Goal: Navigation & Orientation: Find specific page/section

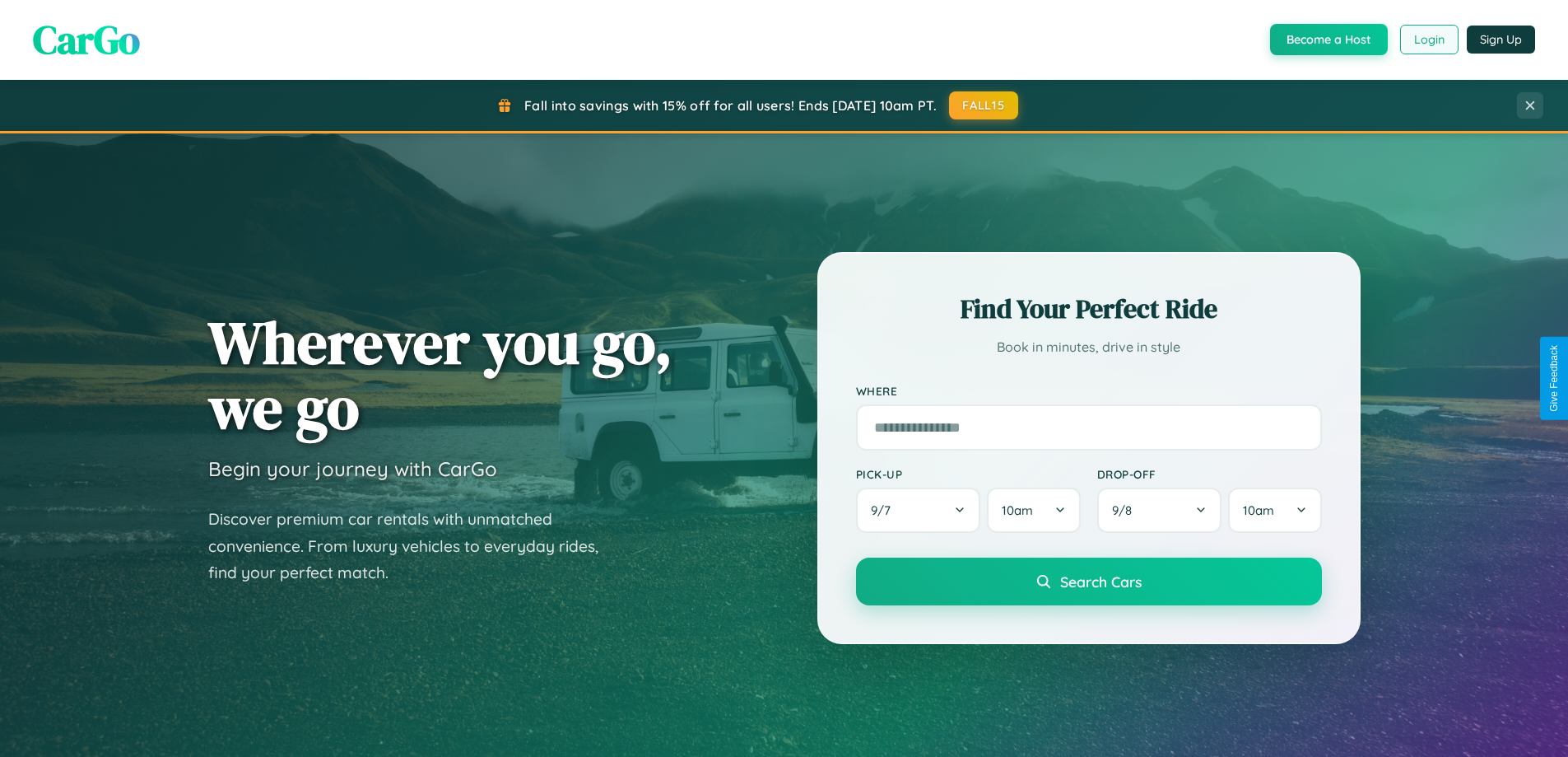
click at [1429, 40] on button "Login" at bounding box center [1429, 39] width 58 height 29
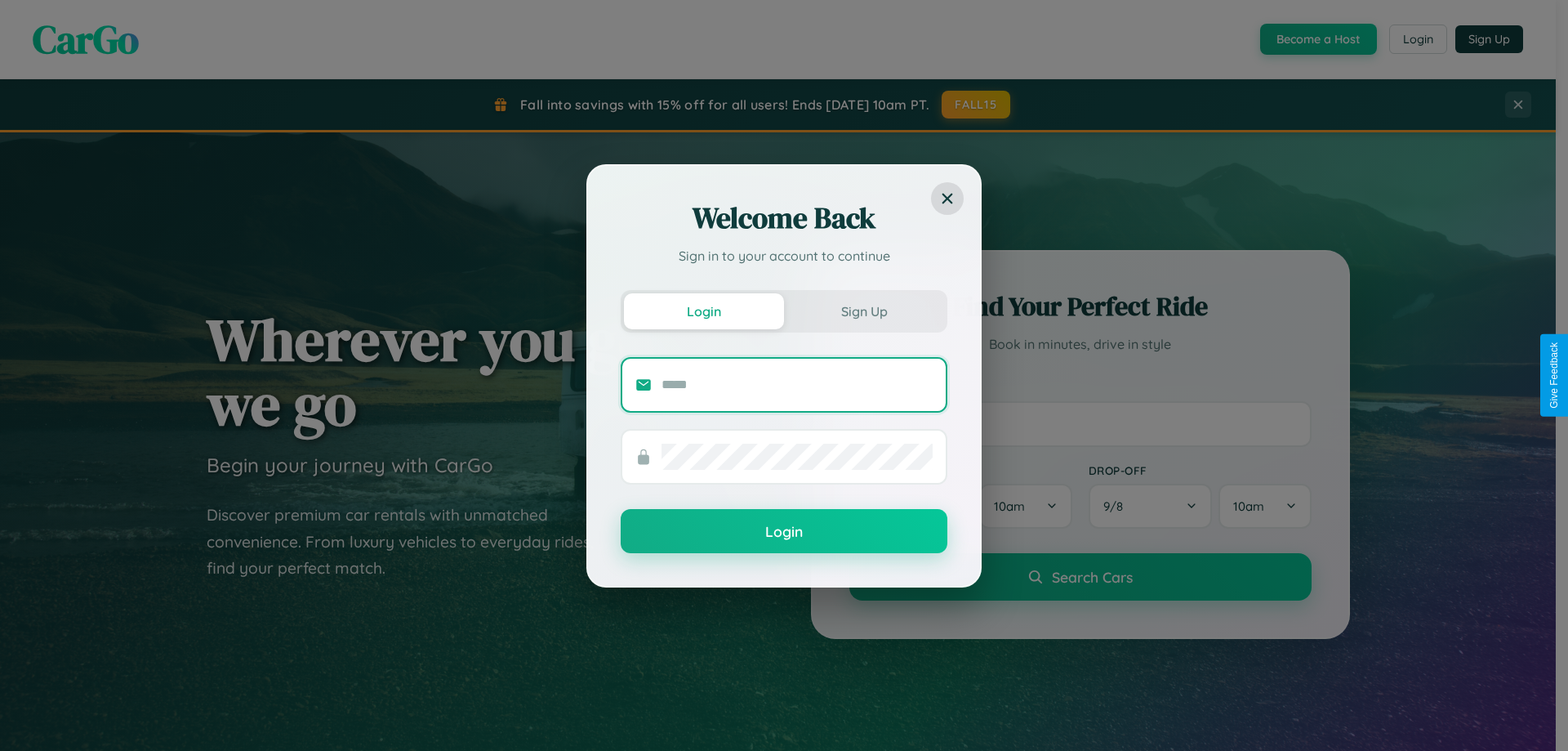
click at [798, 384] on input "text" at bounding box center [798, 385] width 271 height 26
type input "**********"
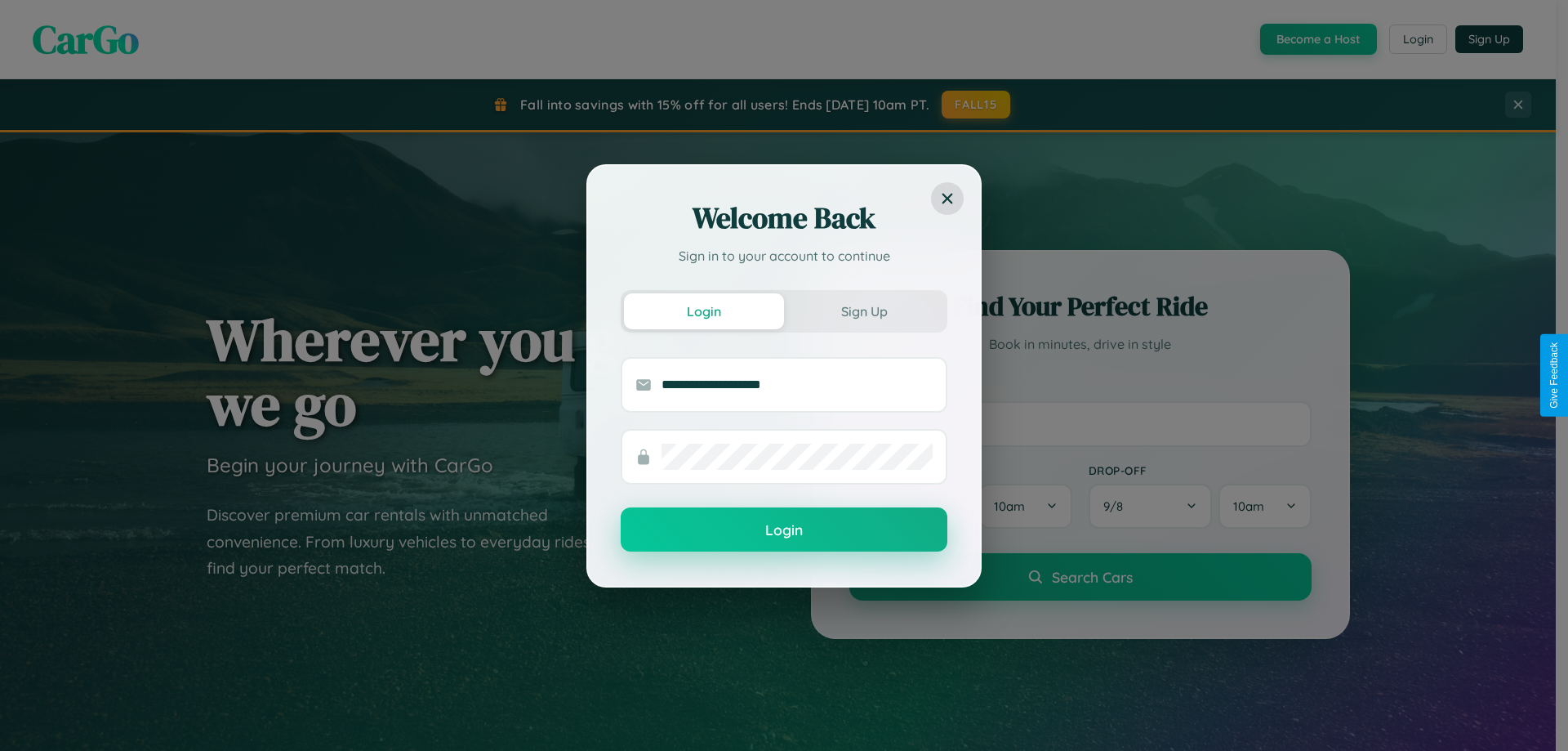
click at [784, 529] on button "Login" at bounding box center [784, 529] width 326 height 44
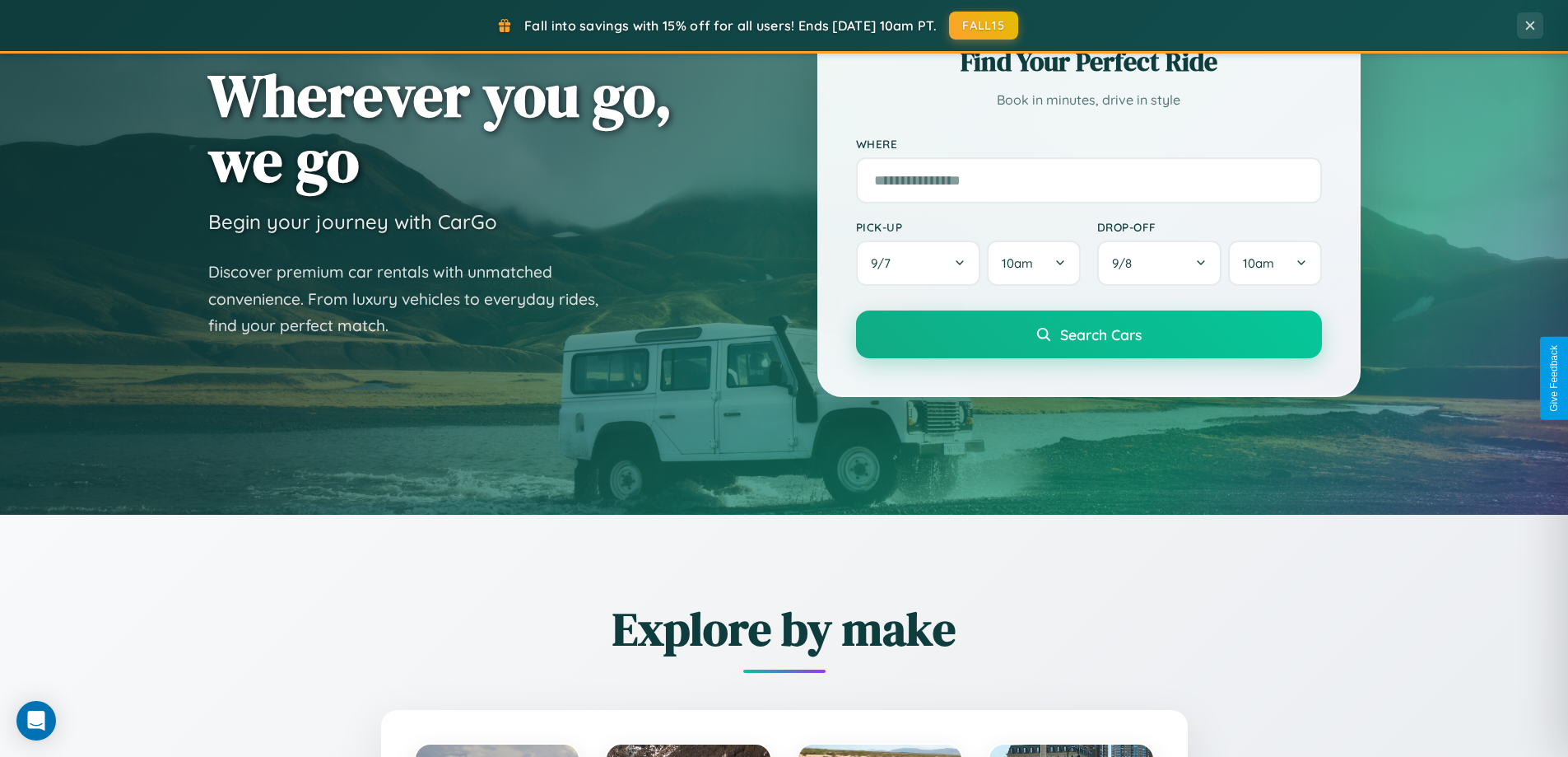
scroll to position [1133, 0]
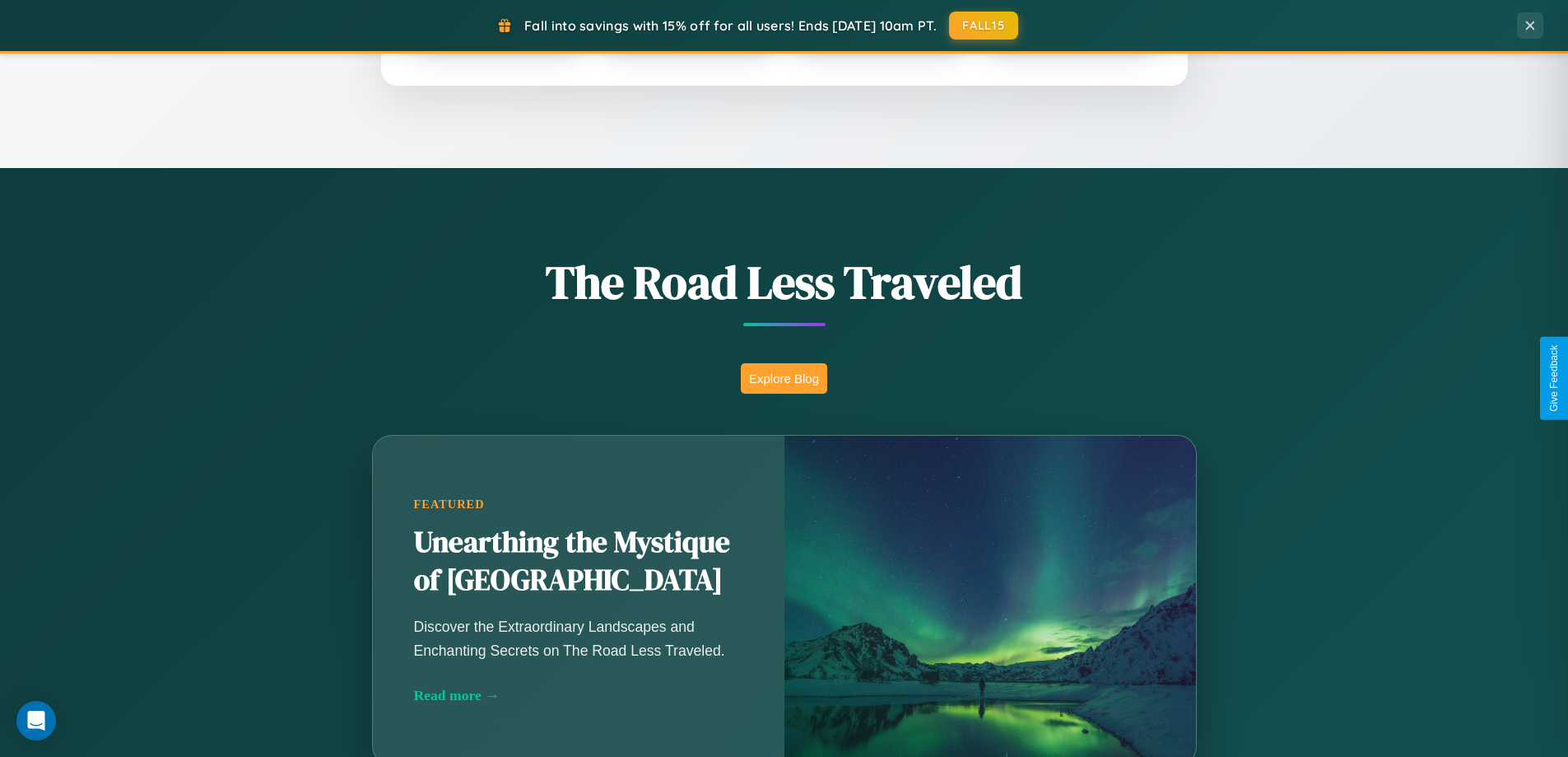
click at [784, 378] on button "Explore Blog" at bounding box center [784, 378] width 87 height 30
